Goal: Book appointment/travel/reservation

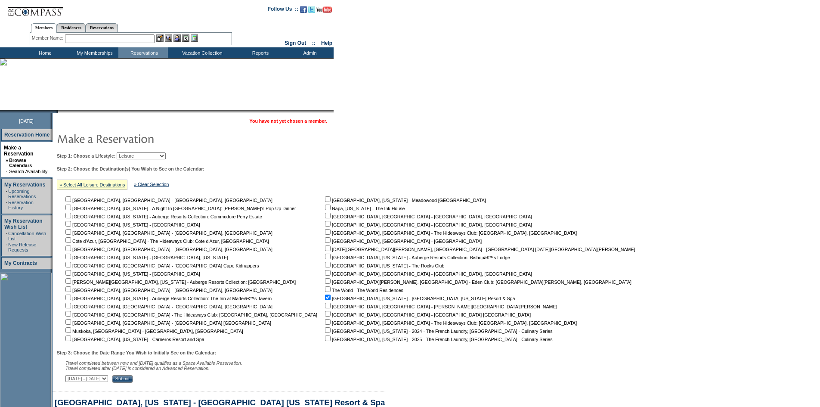
scroll to position [271, 0]
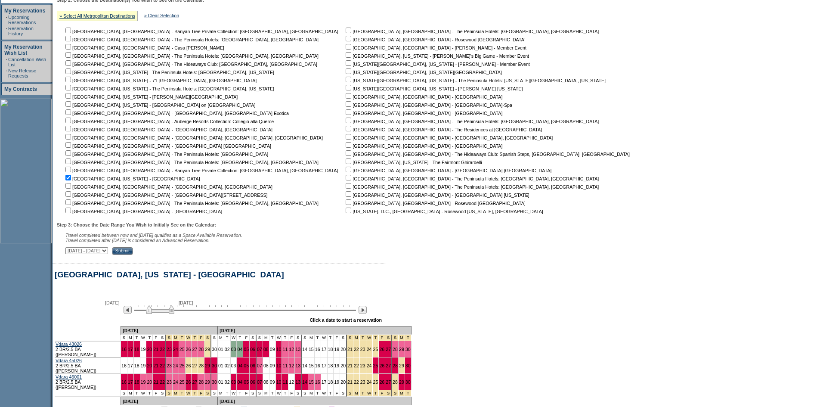
scroll to position [4, 0]
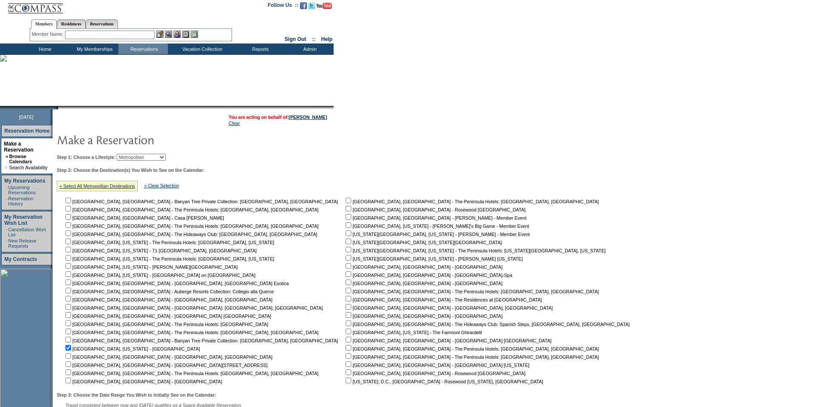
click at [161, 157] on select "Beach Leisure Metropolitan Mountain OIAL for Adventure OIAL for Couples OIAL fo…" at bounding box center [141, 157] width 49 height 7
select select "Beach"
click at [131, 155] on select "Beach Leisure Metropolitan Mountain OIAL for Adventure OIAL for Couples OIAL fo…" at bounding box center [141, 157] width 49 height 7
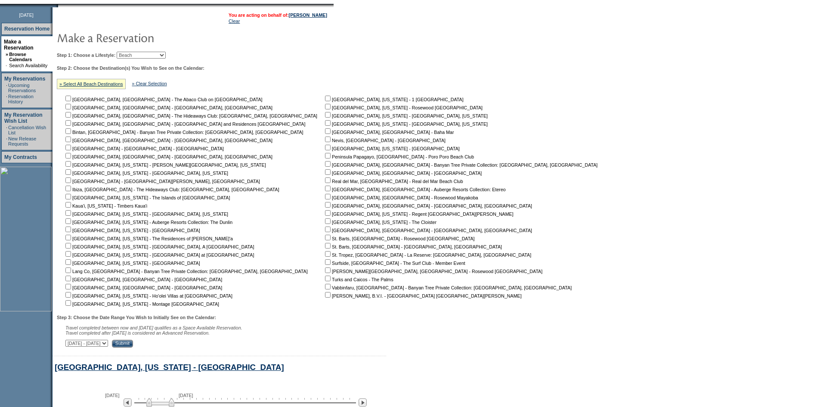
scroll to position [129, 0]
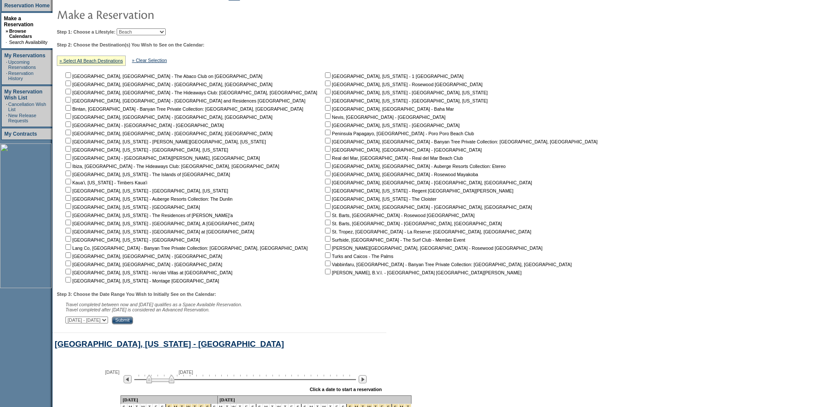
click at [71, 192] on input "checkbox" at bounding box center [68, 190] width 6 height 6
checkbox input "true"
click at [76, 152] on nobr "Emerald Coast, Florida - WaterColor, Florida" at bounding box center [146, 149] width 165 height 5
click at [71, 151] on input "checkbox" at bounding box center [68, 149] width 6 height 6
checkbox input "true"
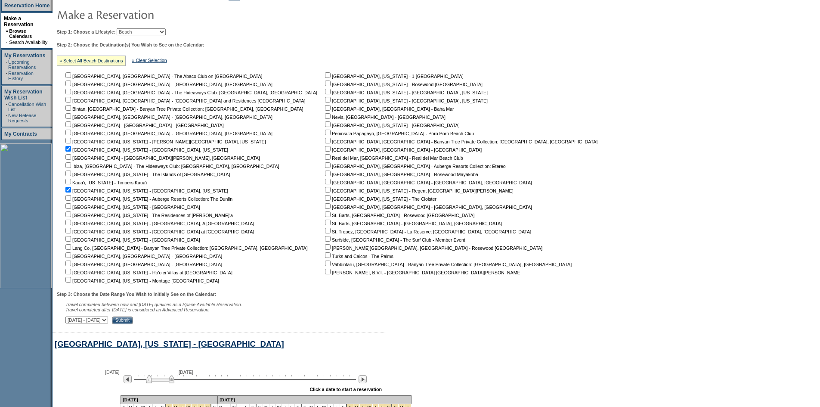
click at [71, 143] on input "checkbox" at bounding box center [68, 141] width 6 height 6
checkbox input "true"
click at [133, 324] on input "Submit" at bounding box center [122, 321] width 21 height 8
